Goal: Task Accomplishment & Management: Manage account settings

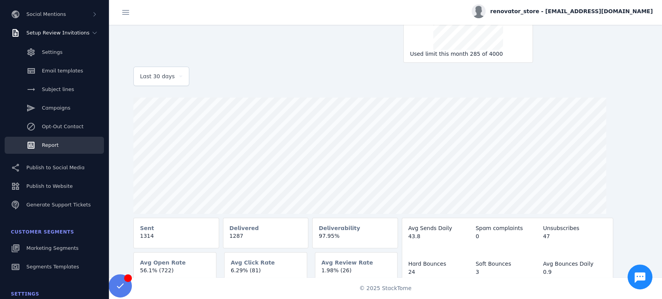
scroll to position [79, 0]
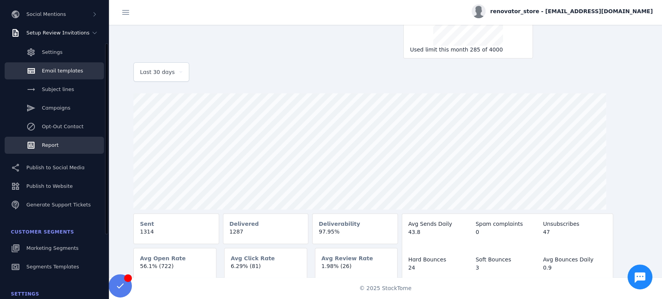
click at [56, 75] on link "Email templates" at bounding box center [54, 70] width 99 height 17
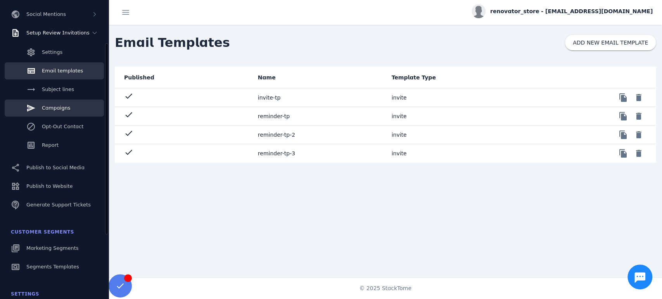
click at [59, 109] on span "Campaigns" at bounding box center [56, 108] width 28 height 6
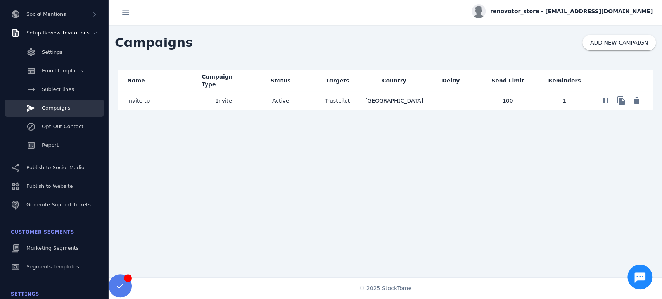
click at [216, 102] on mat-cell "Invite" at bounding box center [224, 101] width 57 height 19
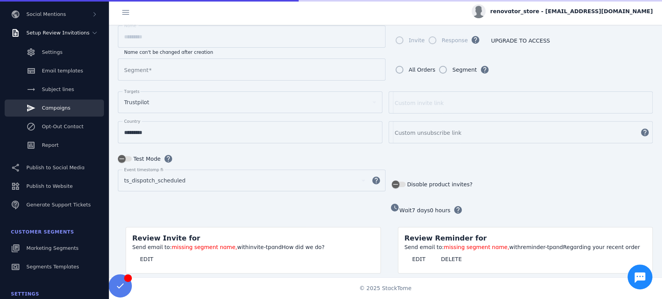
type input "**********"
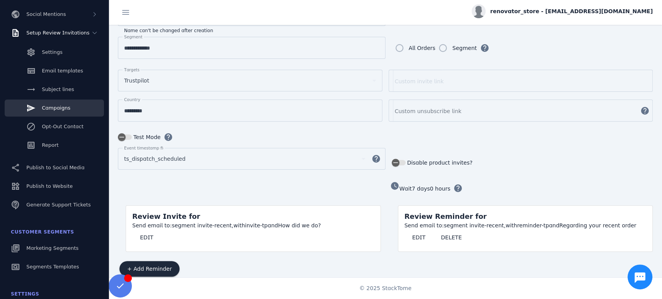
scroll to position [108, 0]
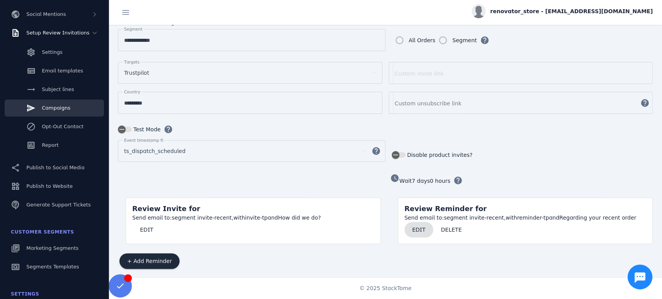
click at [420, 227] on span "EDIT" at bounding box center [418, 229] width 13 height 5
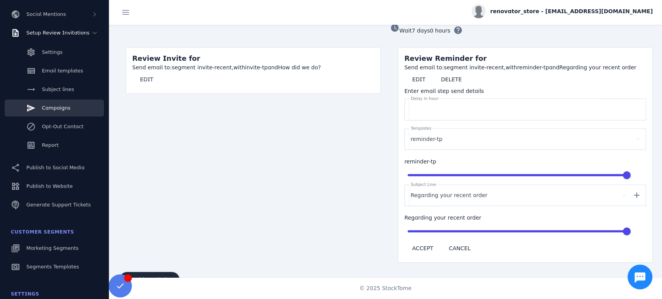
scroll to position [232, 0]
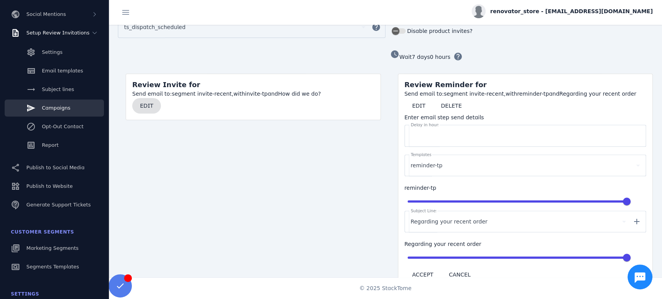
click at [147, 103] on span "EDIT" at bounding box center [146, 105] width 13 height 5
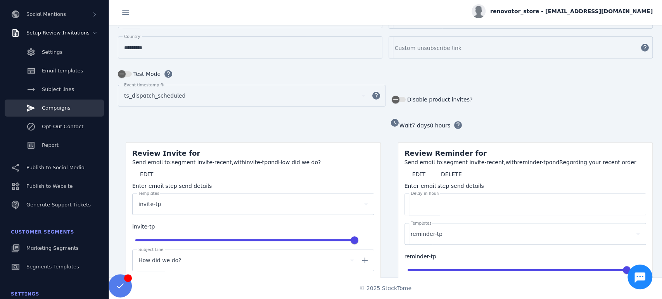
scroll to position [172, 0]
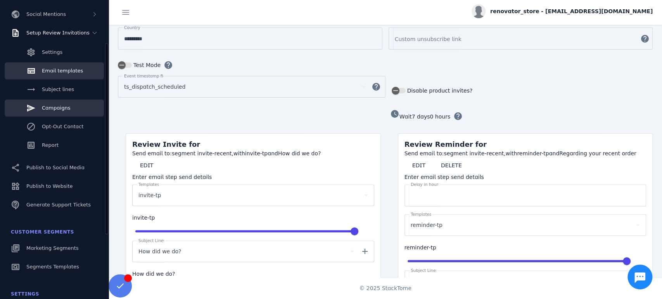
click at [57, 72] on span "Email templates" at bounding box center [62, 71] width 41 height 6
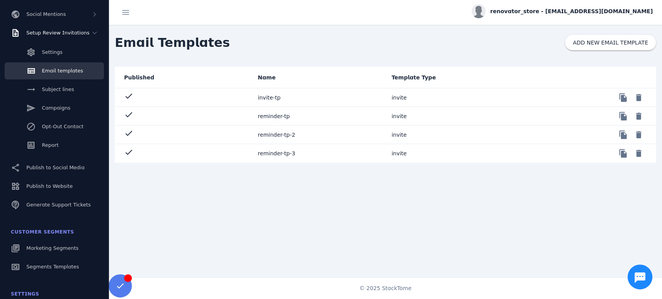
click at [275, 134] on mat-cell "reminder-tp-2" at bounding box center [319, 135] width 134 height 19
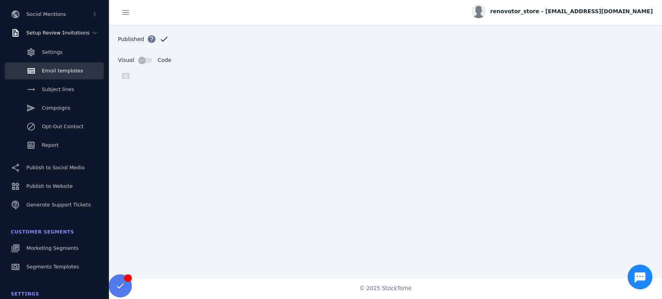
scroll to position [101, 0]
click at [59, 74] on span "Email templates" at bounding box center [62, 71] width 41 height 6
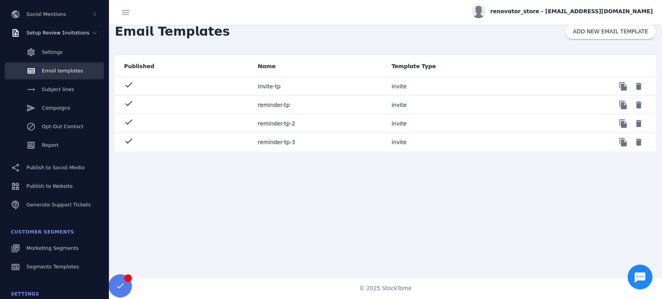
scroll to position [16, 0]
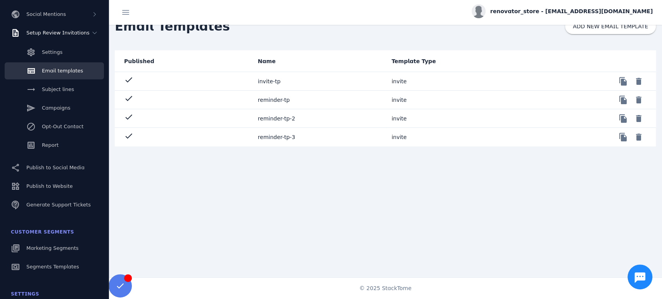
click at [279, 136] on mat-cell "reminder-tp-3" at bounding box center [319, 137] width 134 height 19
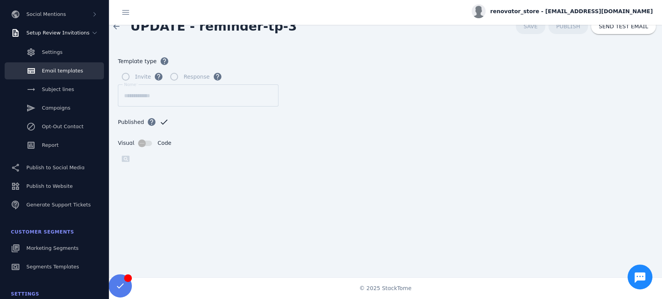
scroll to position [101, 0]
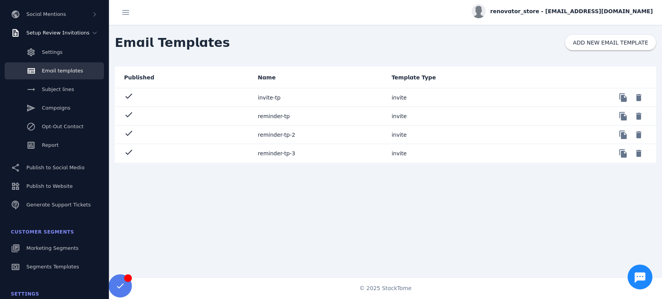
click at [277, 117] on mat-cell "reminder-tp" at bounding box center [319, 116] width 134 height 19
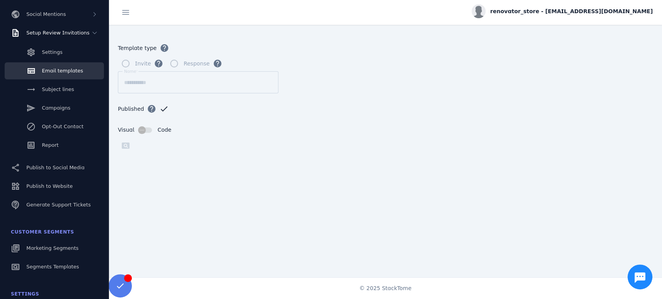
scroll to position [101, 0]
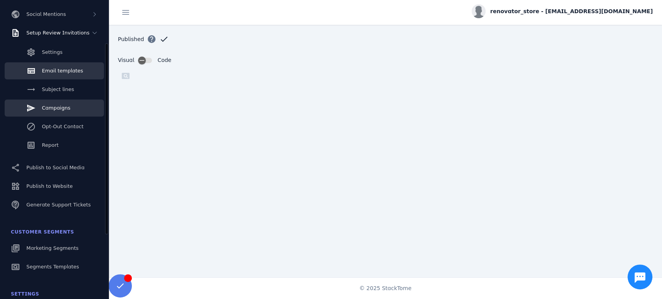
click at [63, 108] on span "Campaigns" at bounding box center [56, 108] width 28 height 6
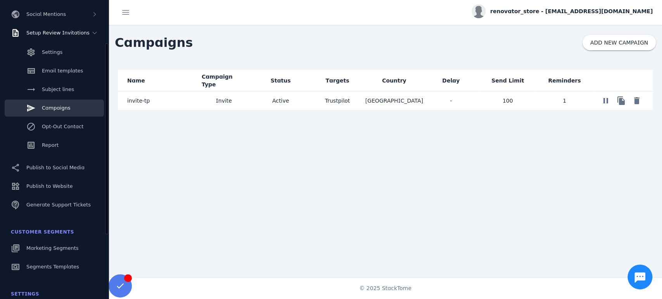
click at [47, 108] on span "Campaigns" at bounding box center [56, 108] width 28 height 6
click at [64, 71] on span "Email templates" at bounding box center [62, 71] width 41 height 6
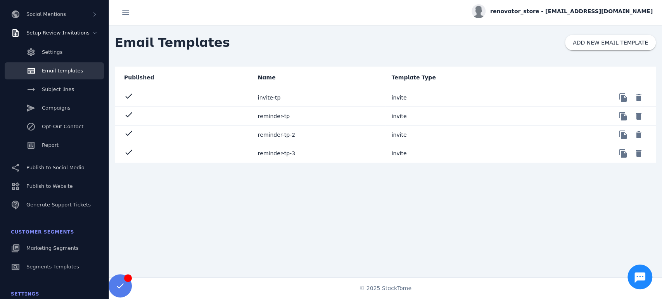
click at [270, 138] on mat-cell "reminder-tp-2" at bounding box center [319, 135] width 134 height 19
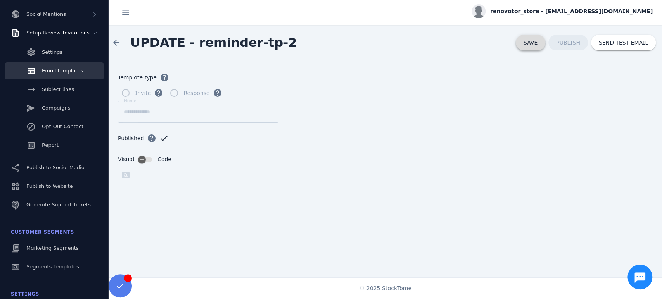
click at [526, 45] on span at bounding box center [530, 42] width 29 height 19
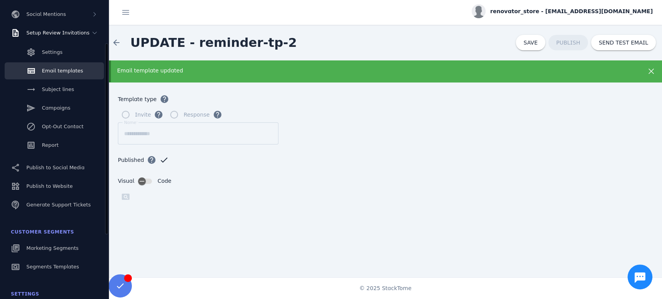
click at [87, 73] on link "Email templates" at bounding box center [54, 70] width 99 height 17
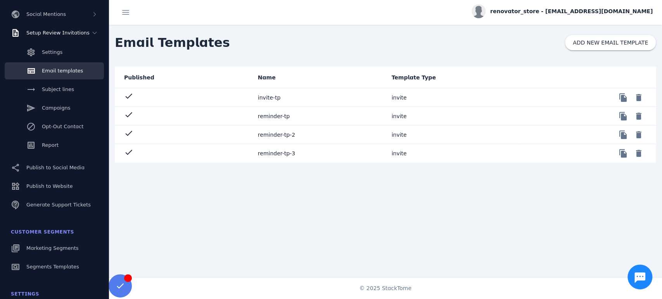
click at [282, 155] on mat-cell "reminder-tp-3" at bounding box center [319, 153] width 134 height 19
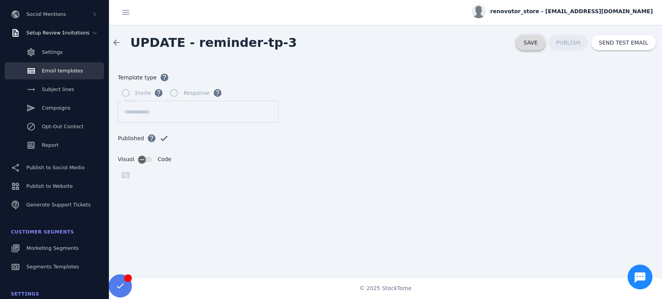
click at [538, 45] on span "SAVE" at bounding box center [531, 43] width 14 height 6
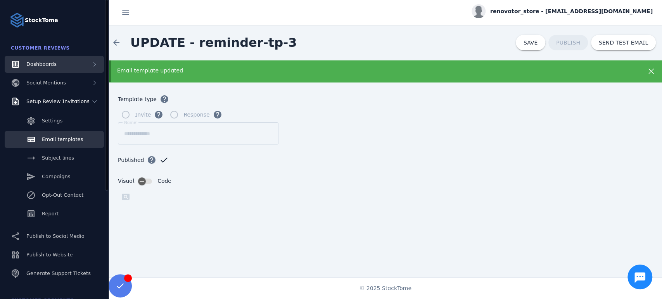
click at [93, 65] on icon at bounding box center [95, 64] width 6 height 6
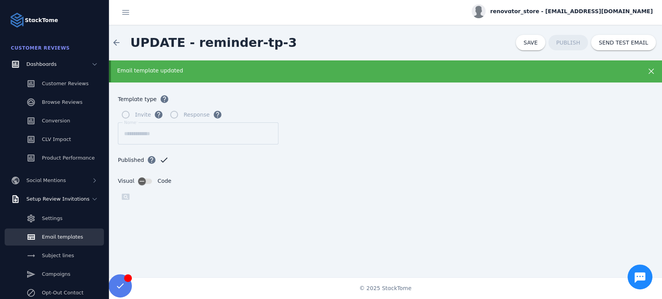
click at [424, 128] on form "**********" at bounding box center [386, 196] width 554 height 228
